Goal: Task Accomplishment & Management: Manage account settings

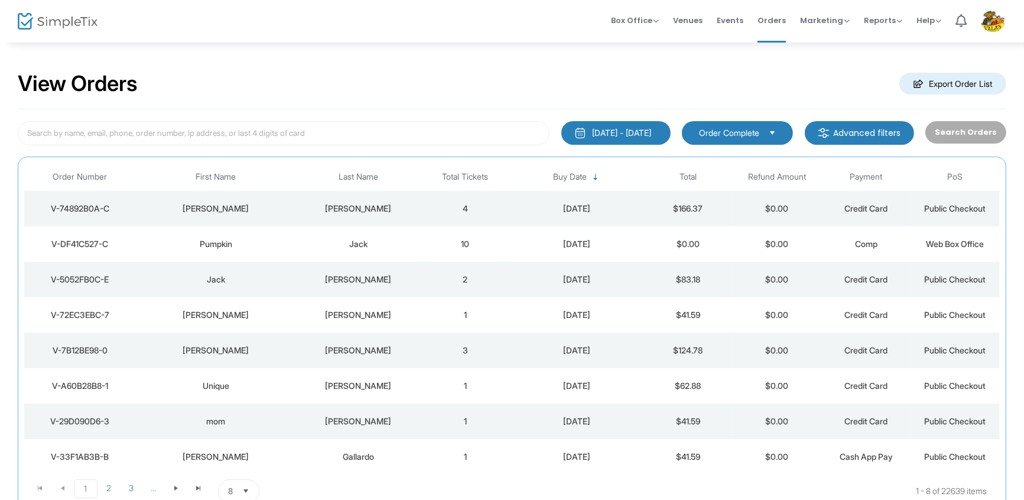
click at [100, 242] on div "V-DF41C527-C" at bounding box center [79, 244] width 105 height 12
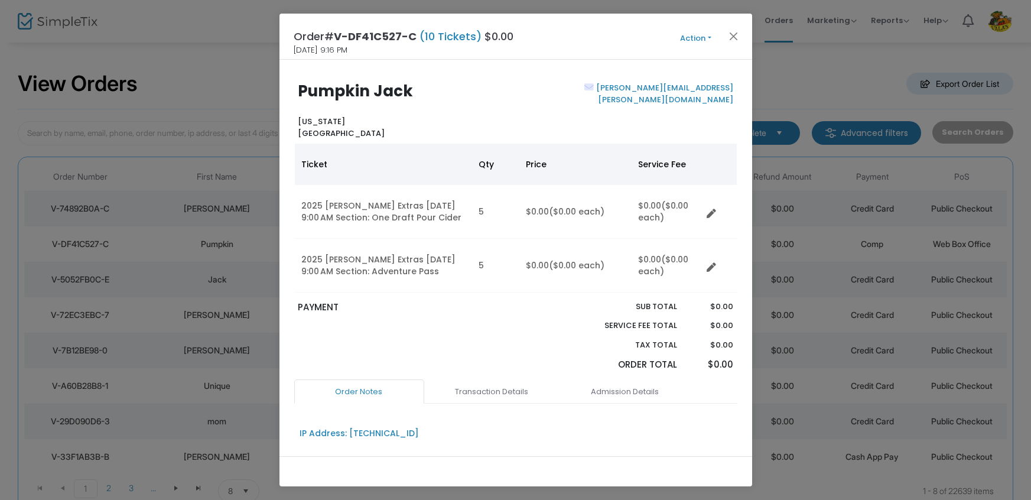
click at [687, 34] on button "Action" at bounding box center [696, 38] width 71 height 13
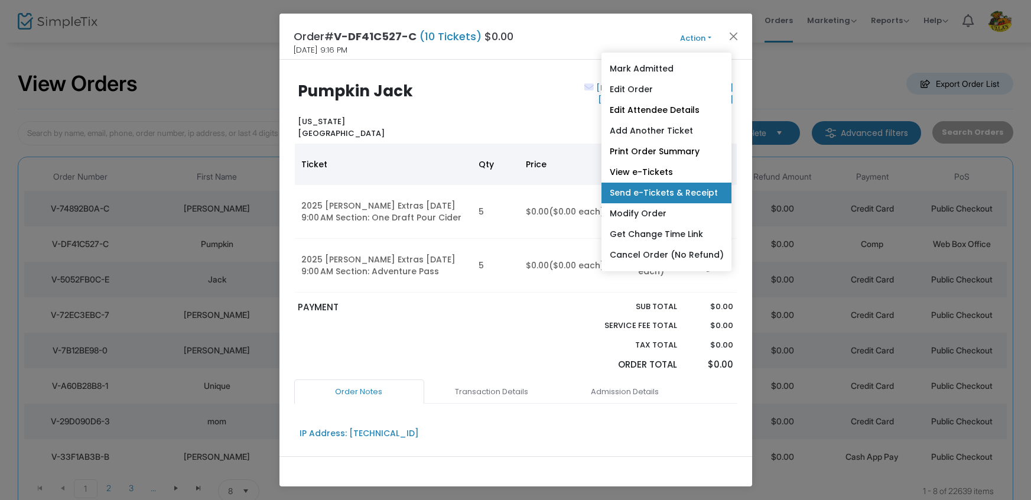
click at [696, 194] on link "Send e-Tickets & Receipt" at bounding box center [666, 193] width 130 height 21
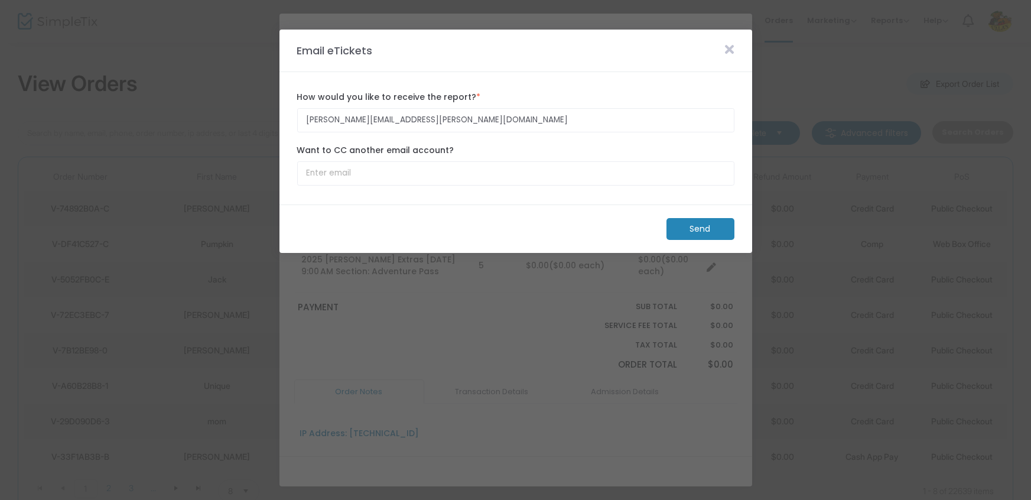
click at [706, 230] on m-button "Send" at bounding box center [701, 229] width 68 height 22
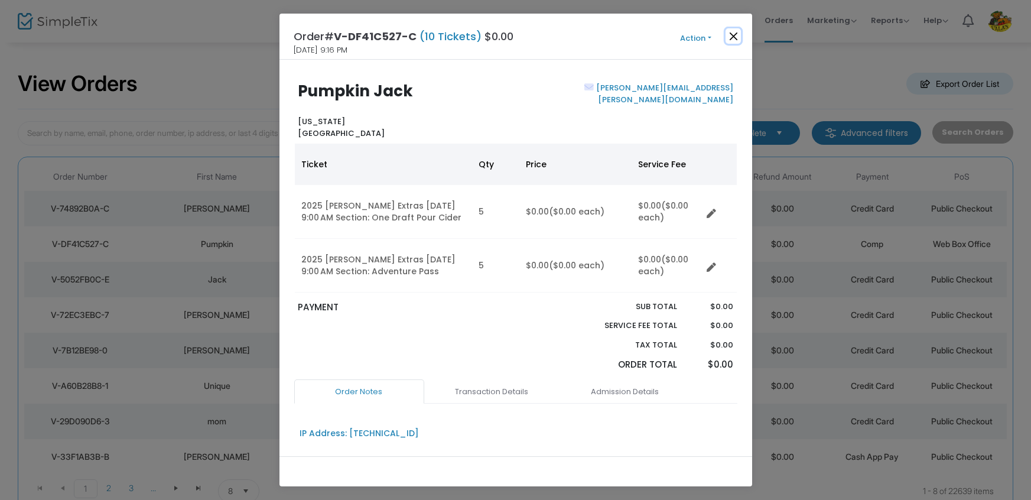
click at [731, 39] on button "Close" at bounding box center [733, 35] width 15 height 15
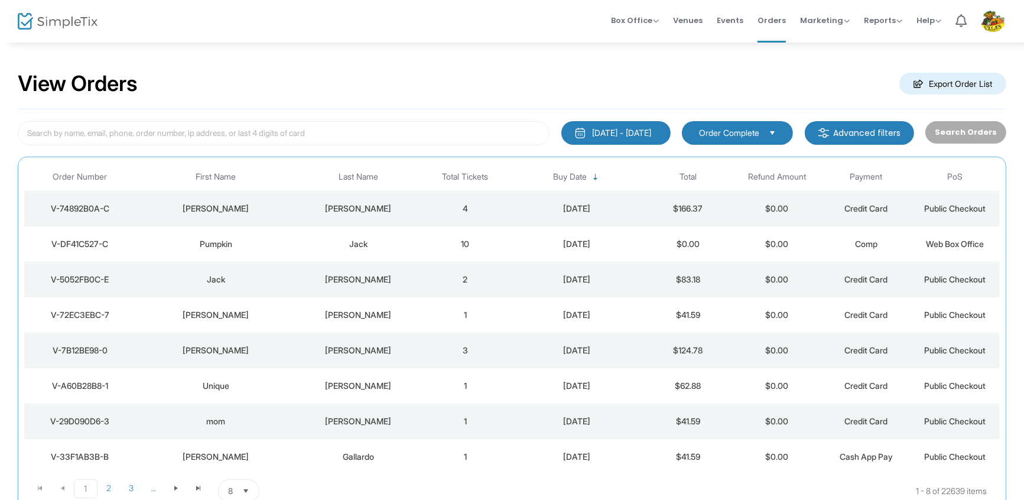
click at [93, 239] on div "V-DF41C527-C" at bounding box center [79, 244] width 105 height 12
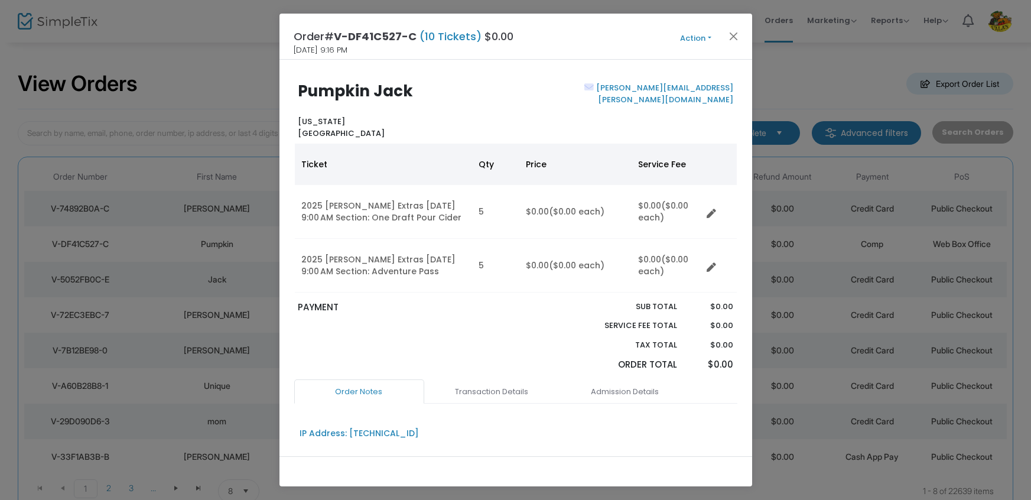
click at [699, 34] on button "Action" at bounding box center [696, 38] width 71 height 13
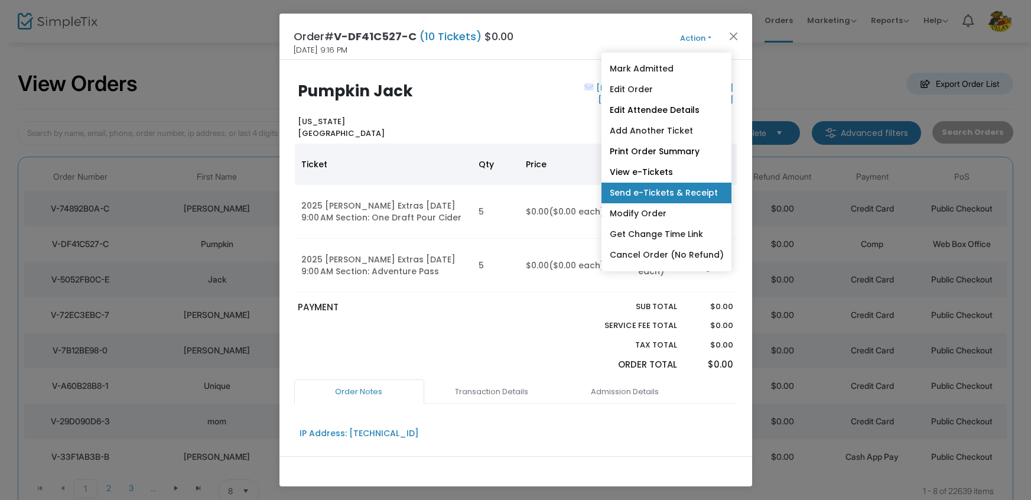
click at [681, 190] on link "Send e-Tickets & Receipt" at bounding box center [666, 193] width 130 height 21
type input "[PERSON_NAME][EMAIL_ADDRESS][PERSON_NAME][DOMAIN_NAME]"
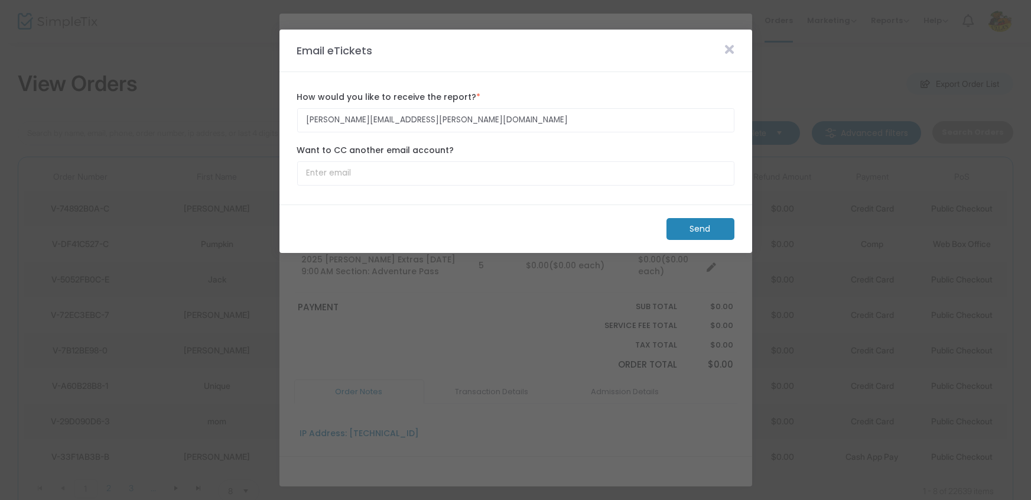
click at [731, 46] on icon at bounding box center [730, 49] width 9 height 13
